Goal: Find specific page/section: Find specific page/section

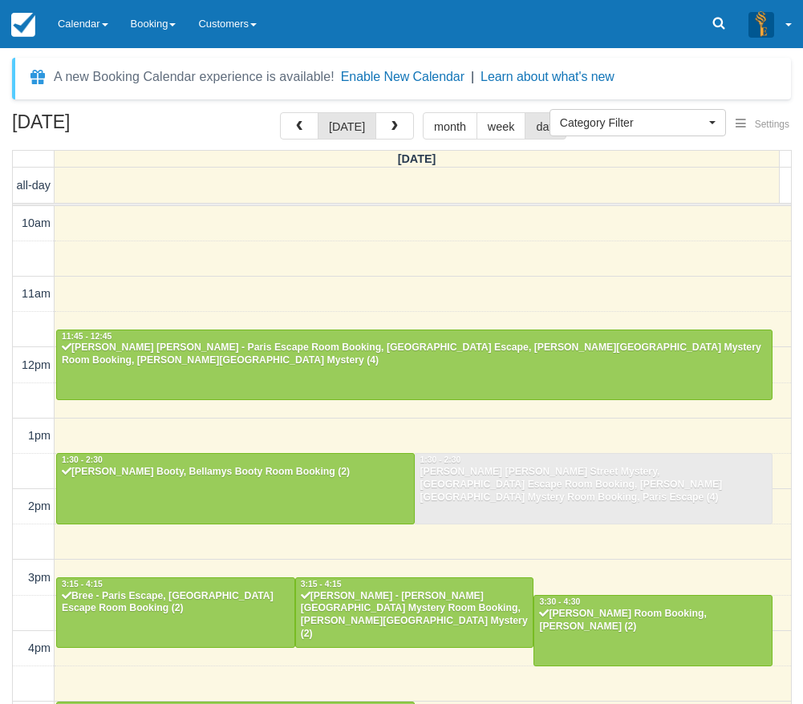
select select
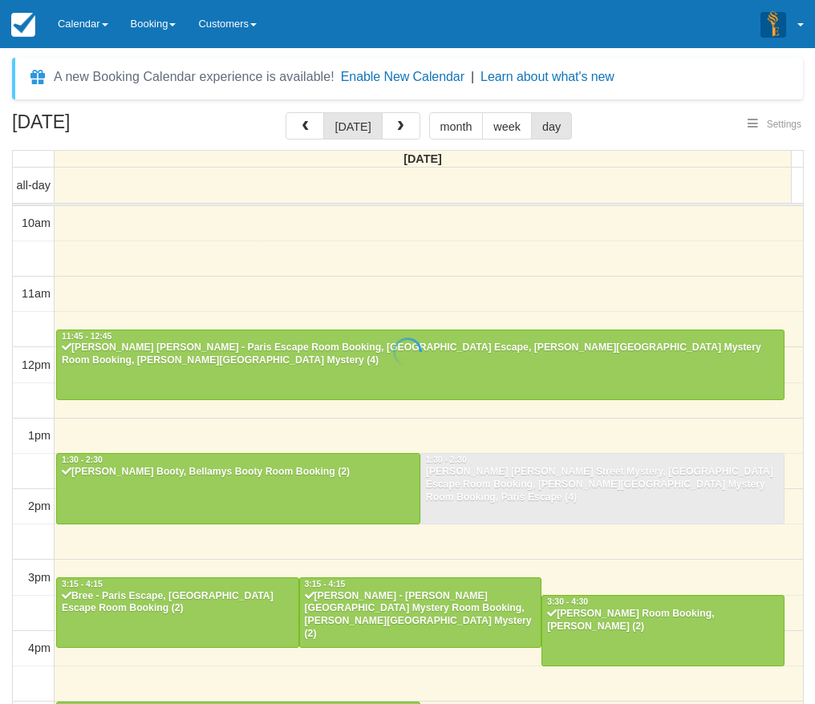
select select
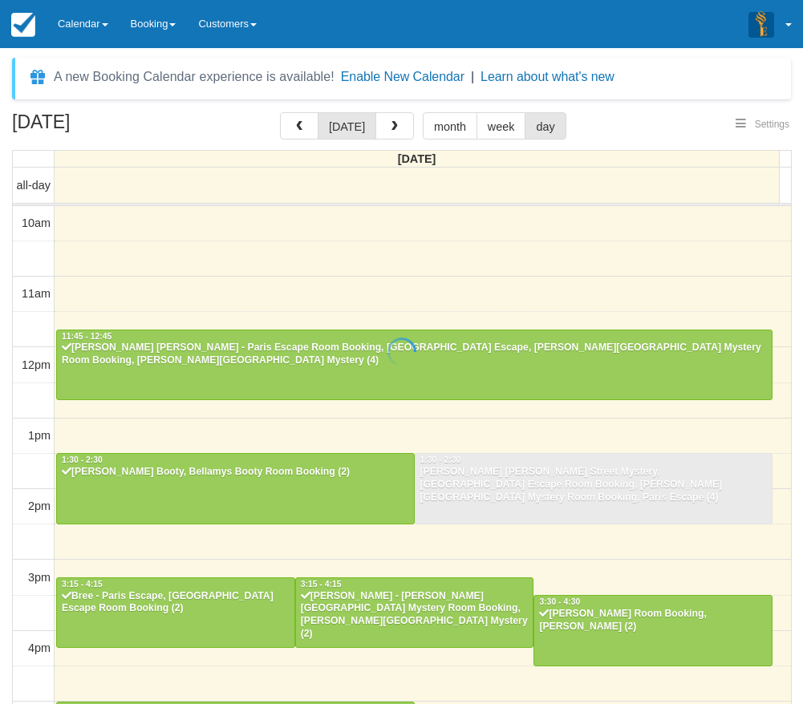
scroll to position [341, 0]
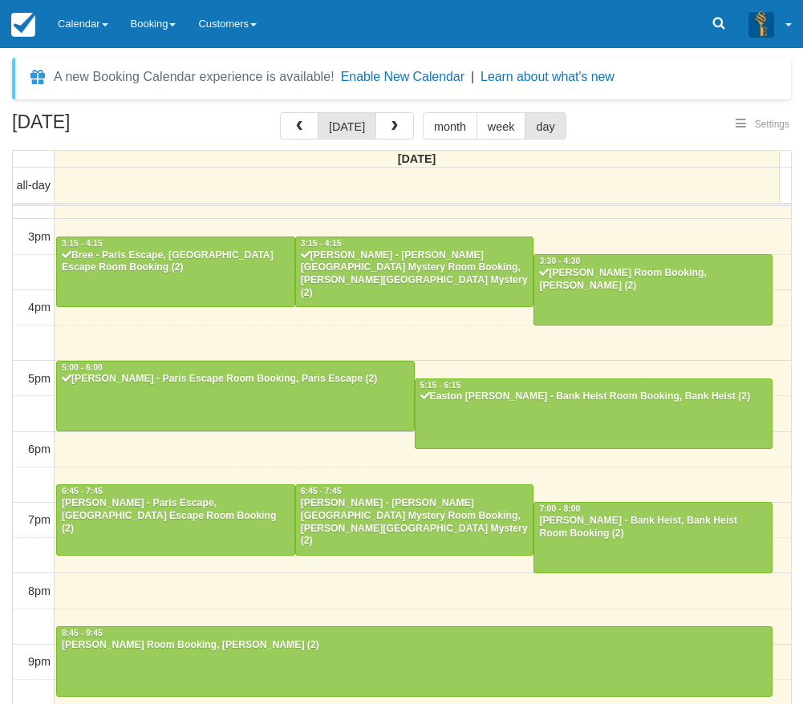
select select
click at [100, 31] on link "Calendar" at bounding box center [83, 24] width 73 height 48
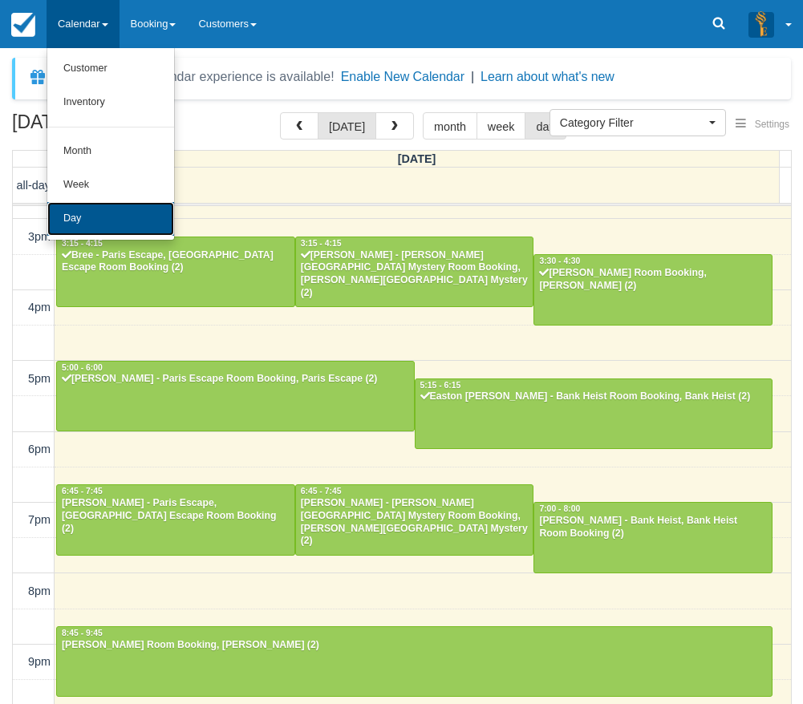
click at [126, 220] on link "Day" at bounding box center [110, 219] width 127 height 34
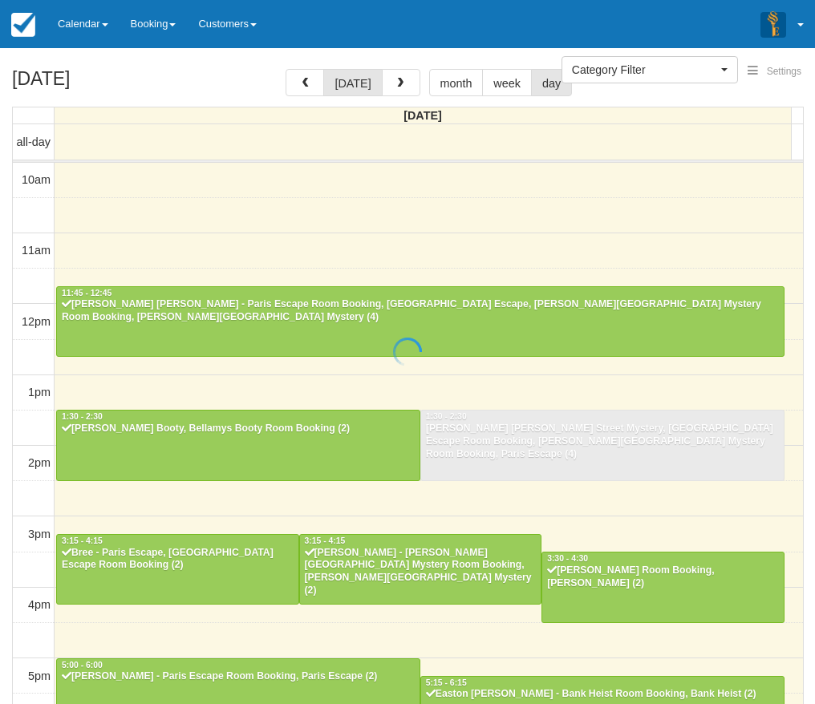
select select
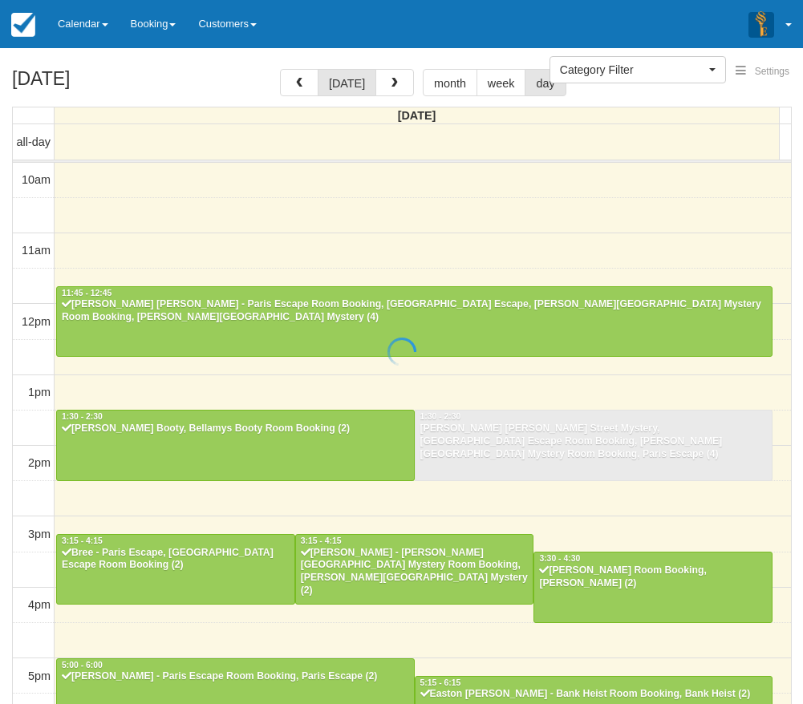
scroll to position [341, 0]
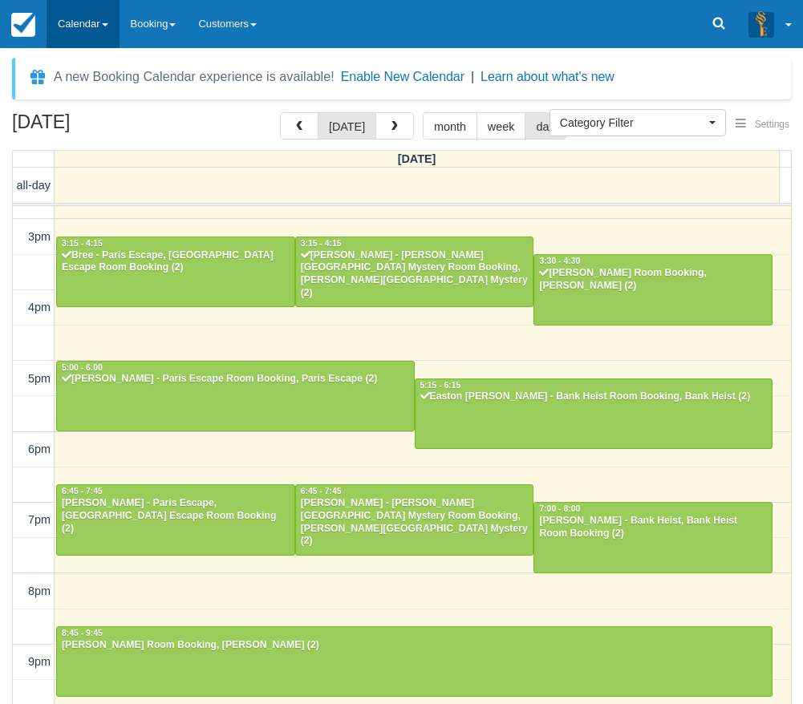
click at [104, 32] on link "Calendar" at bounding box center [83, 24] width 73 height 48
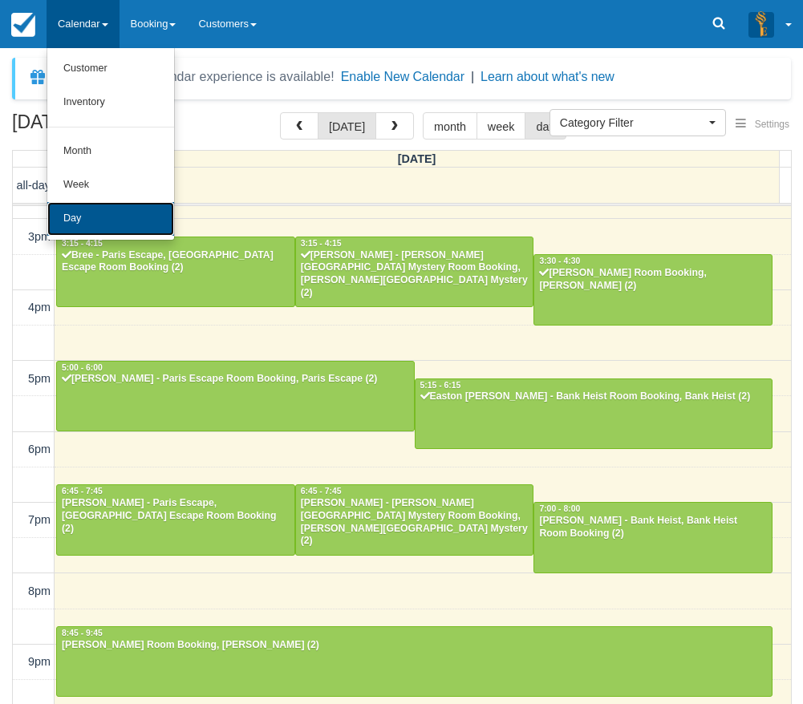
click at [75, 215] on link "Day" at bounding box center [110, 219] width 127 height 34
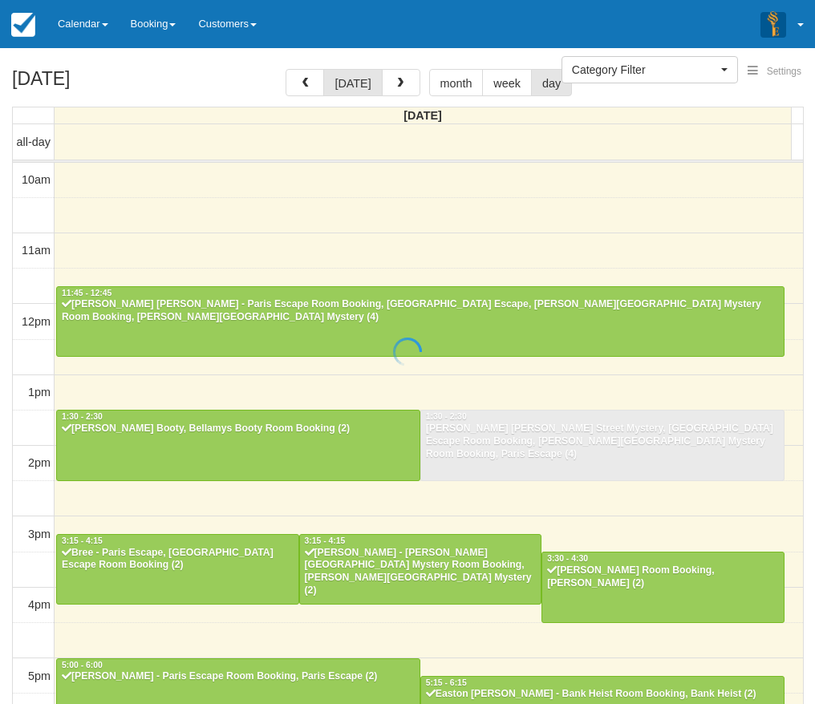
select select
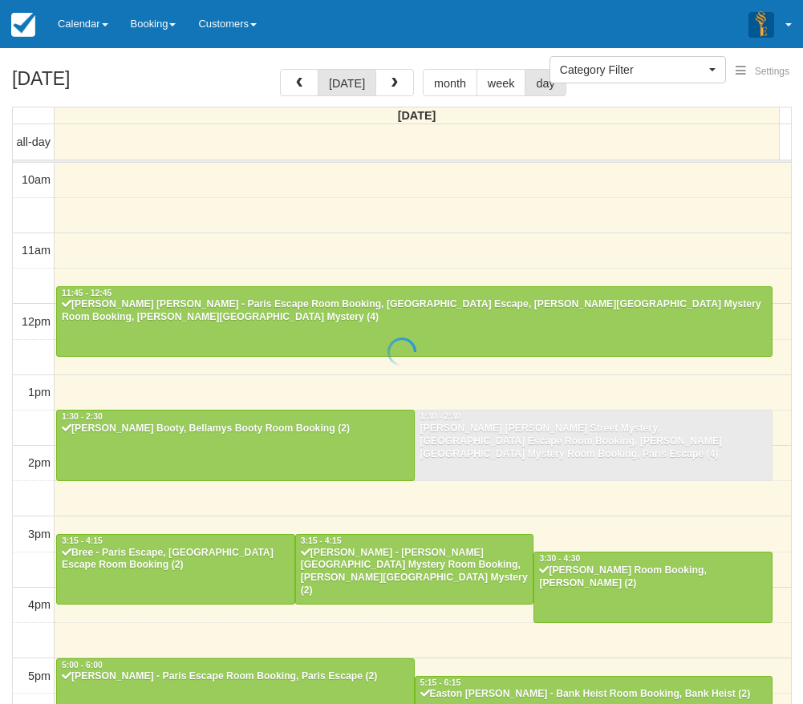
scroll to position [341, 0]
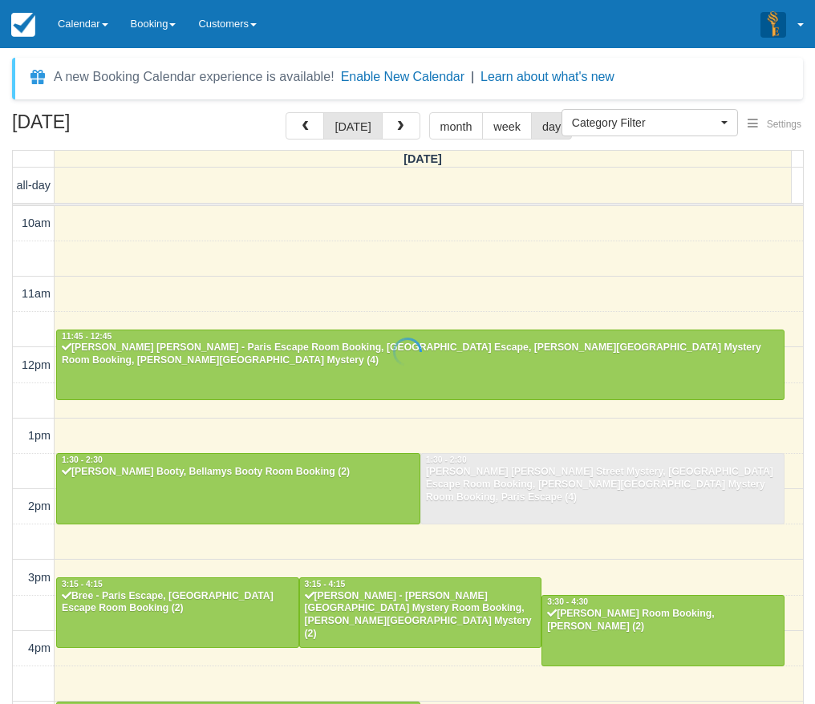
select select
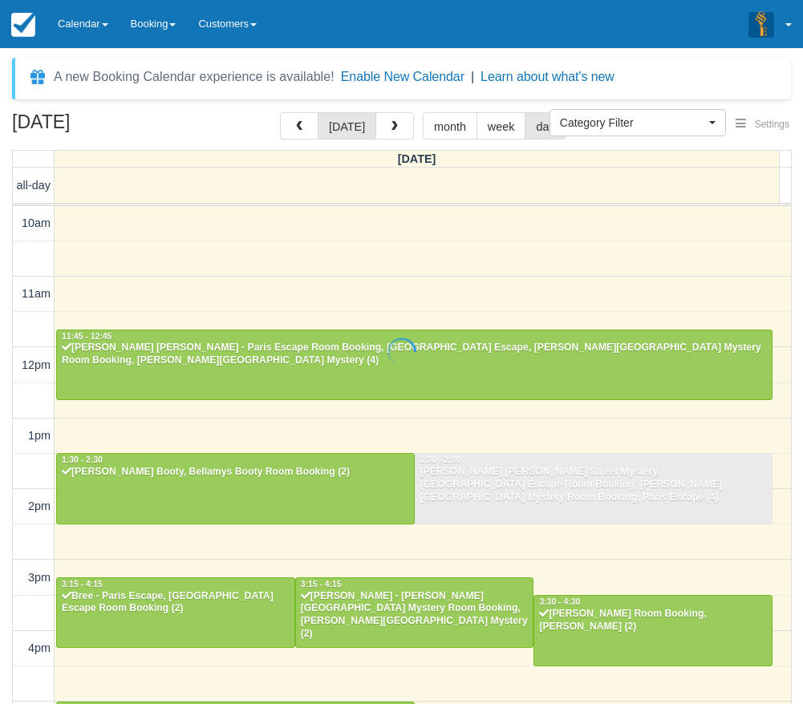
scroll to position [341, 0]
